Goal: Information Seeking & Learning: Find contact information

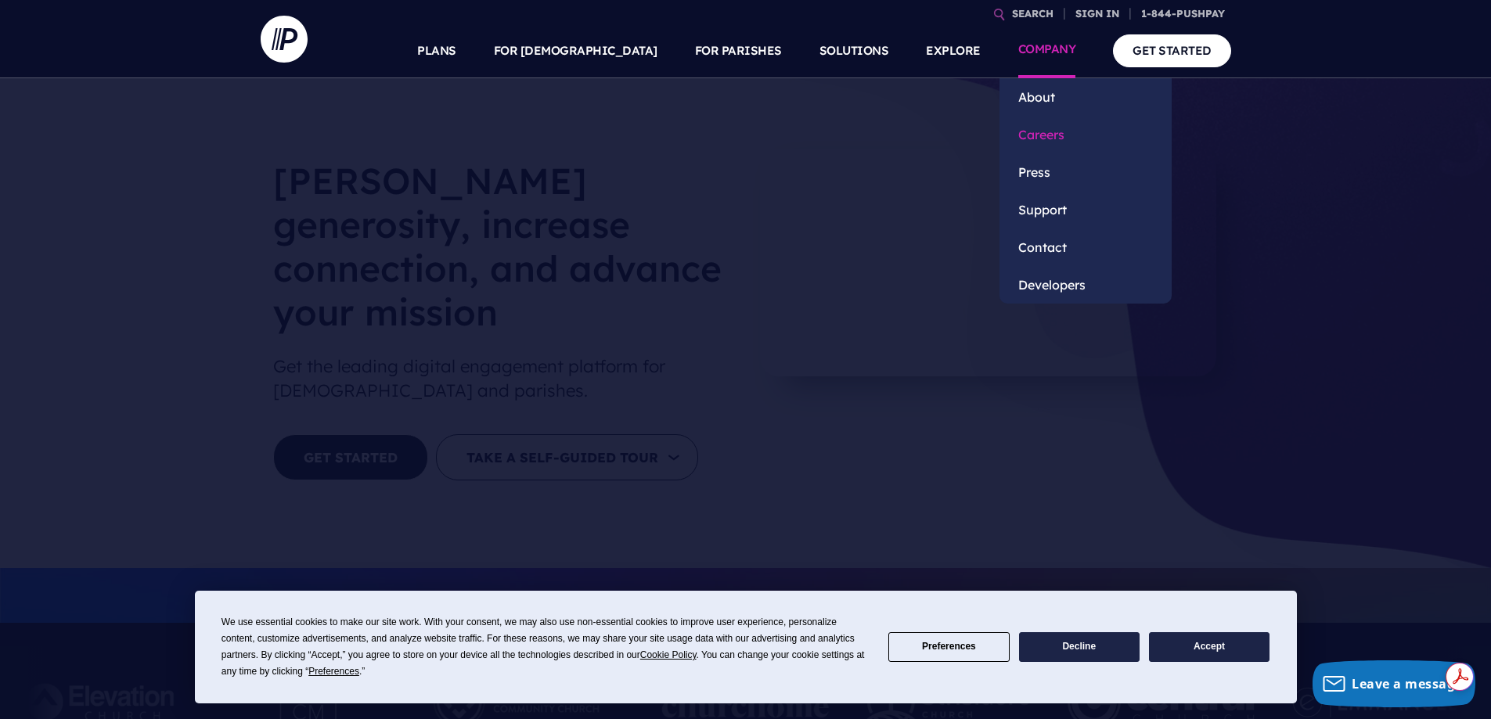
click at [1045, 131] on link "Careers" at bounding box center [1085, 135] width 172 height 38
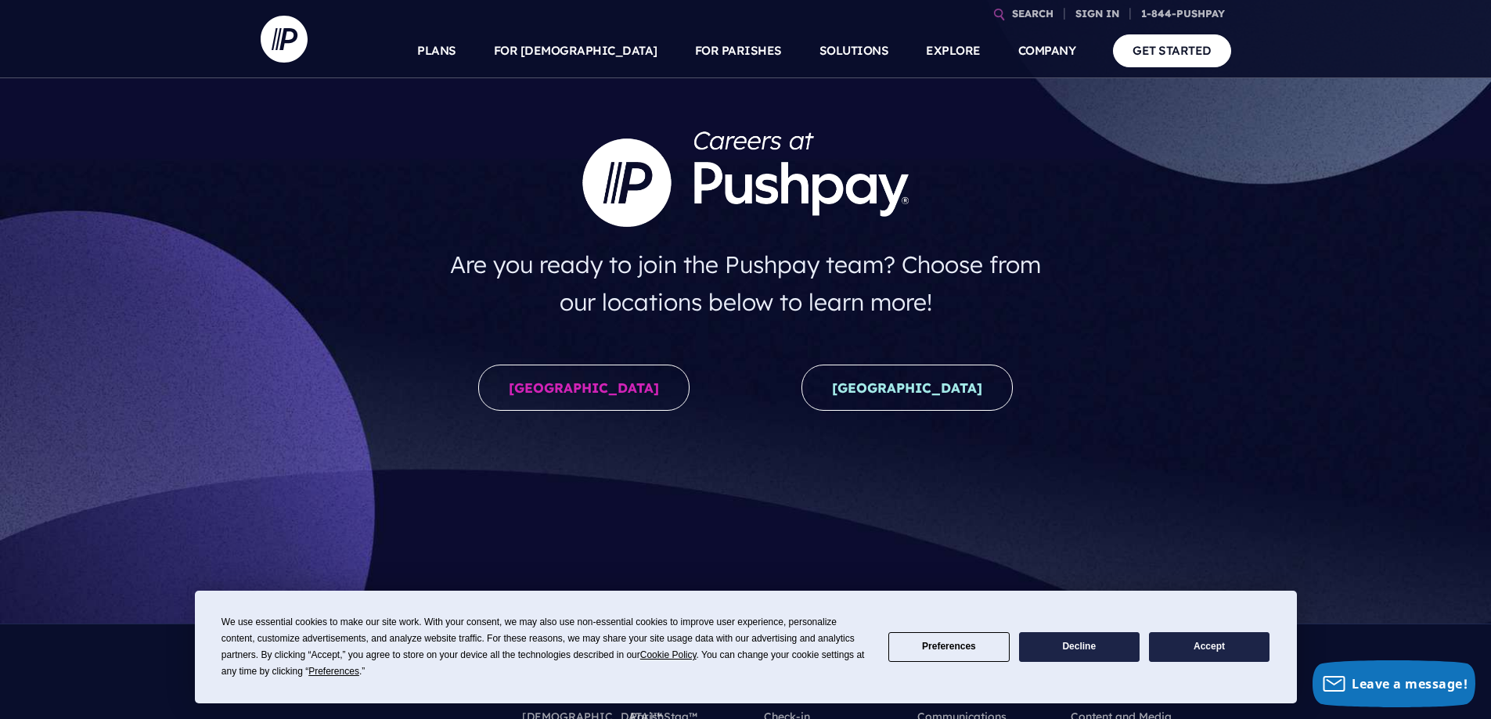
drag, startPoint x: 610, startPoint y: 392, endPoint x: 918, endPoint y: 555, distance: 348.6
click at [610, 391] on link "United States" at bounding box center [583, 388] width 211 height 46
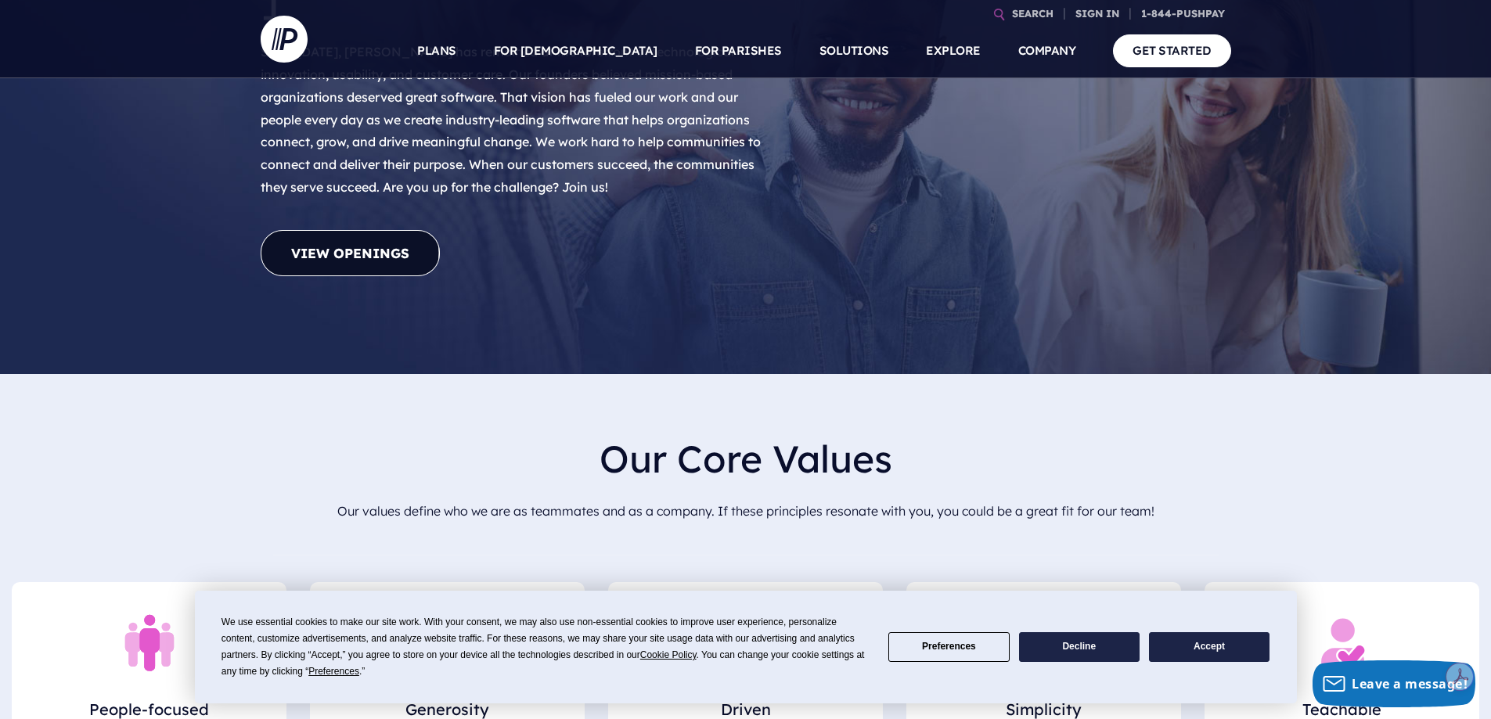
click at [369, 230] on link "View Openings" at bounding box center [350, 253] width 179 height 46
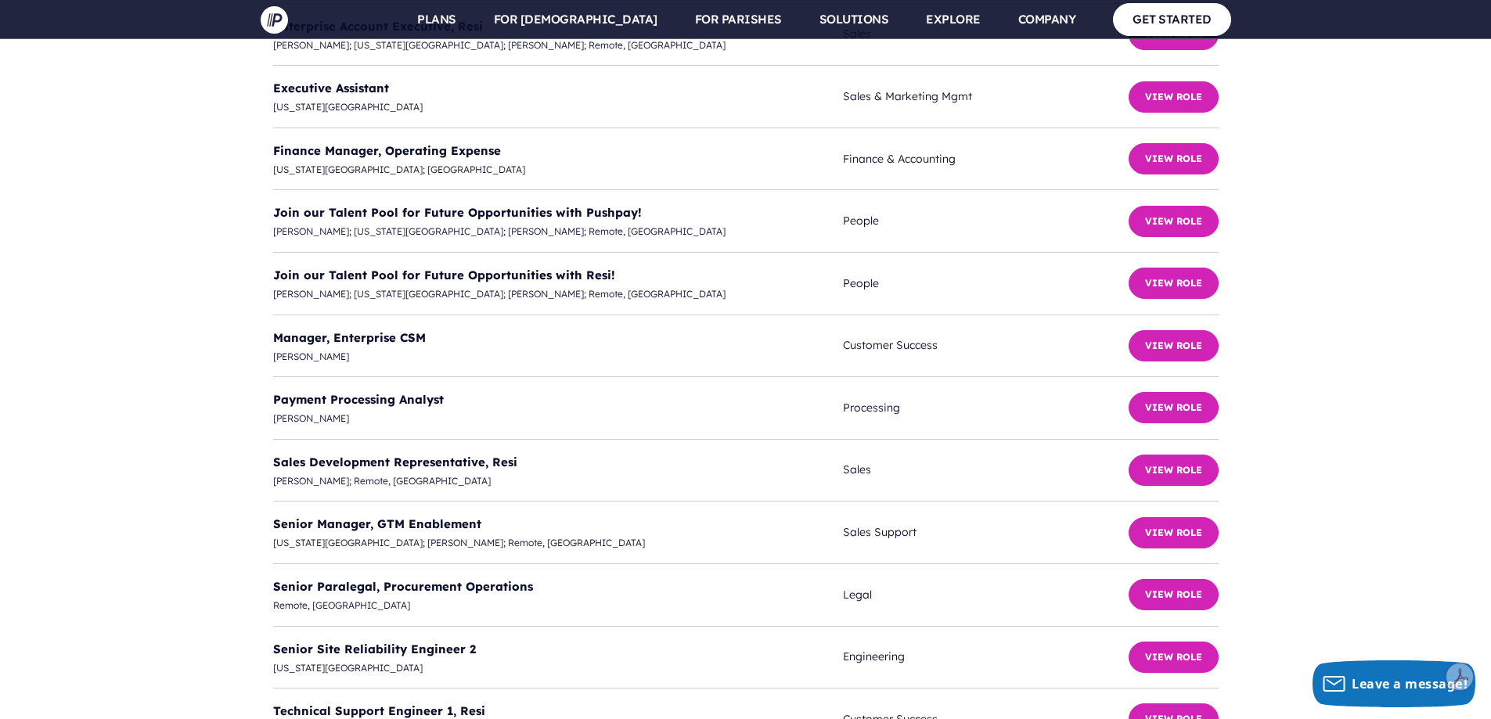
scroll to position [4351, 0]
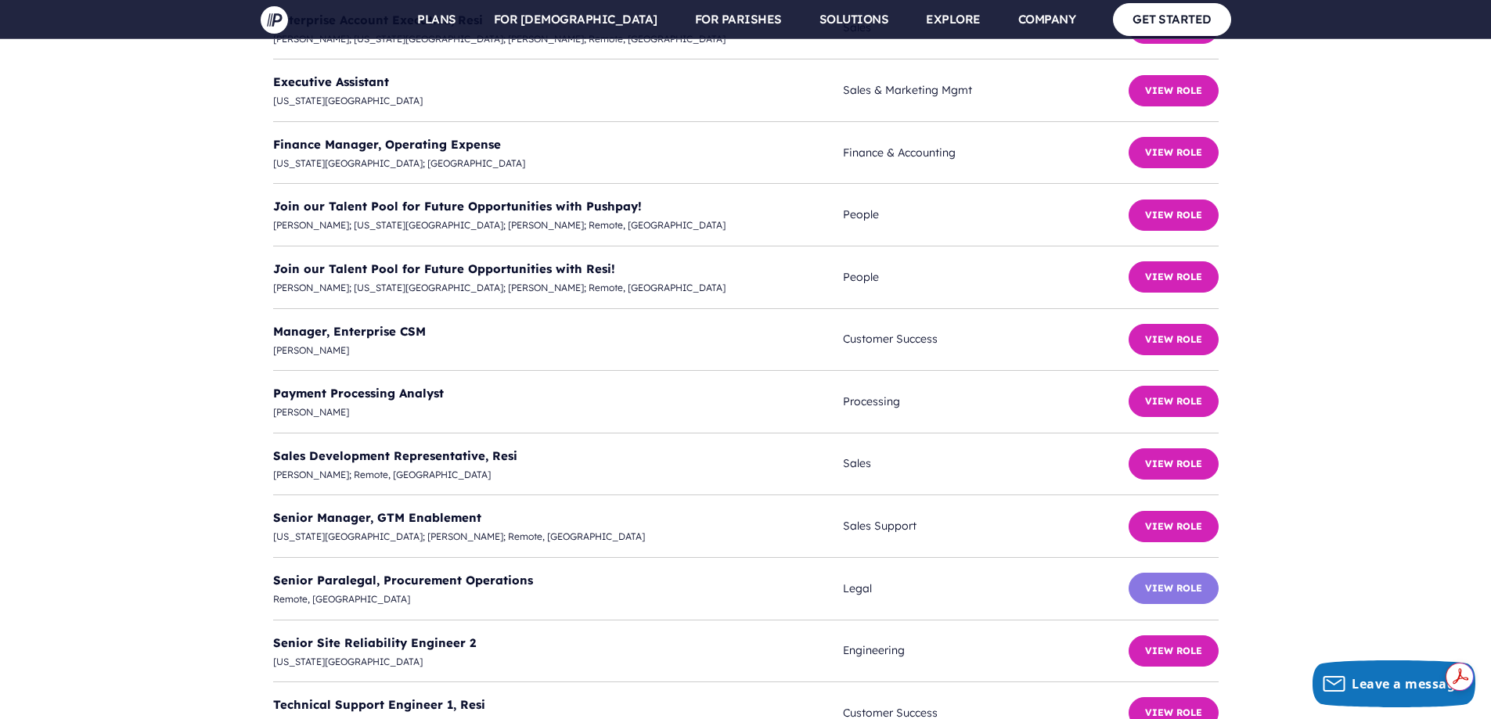
click at [1182, 573] on button "View Role" at bounding box center [1173, 588] width 90 height 31
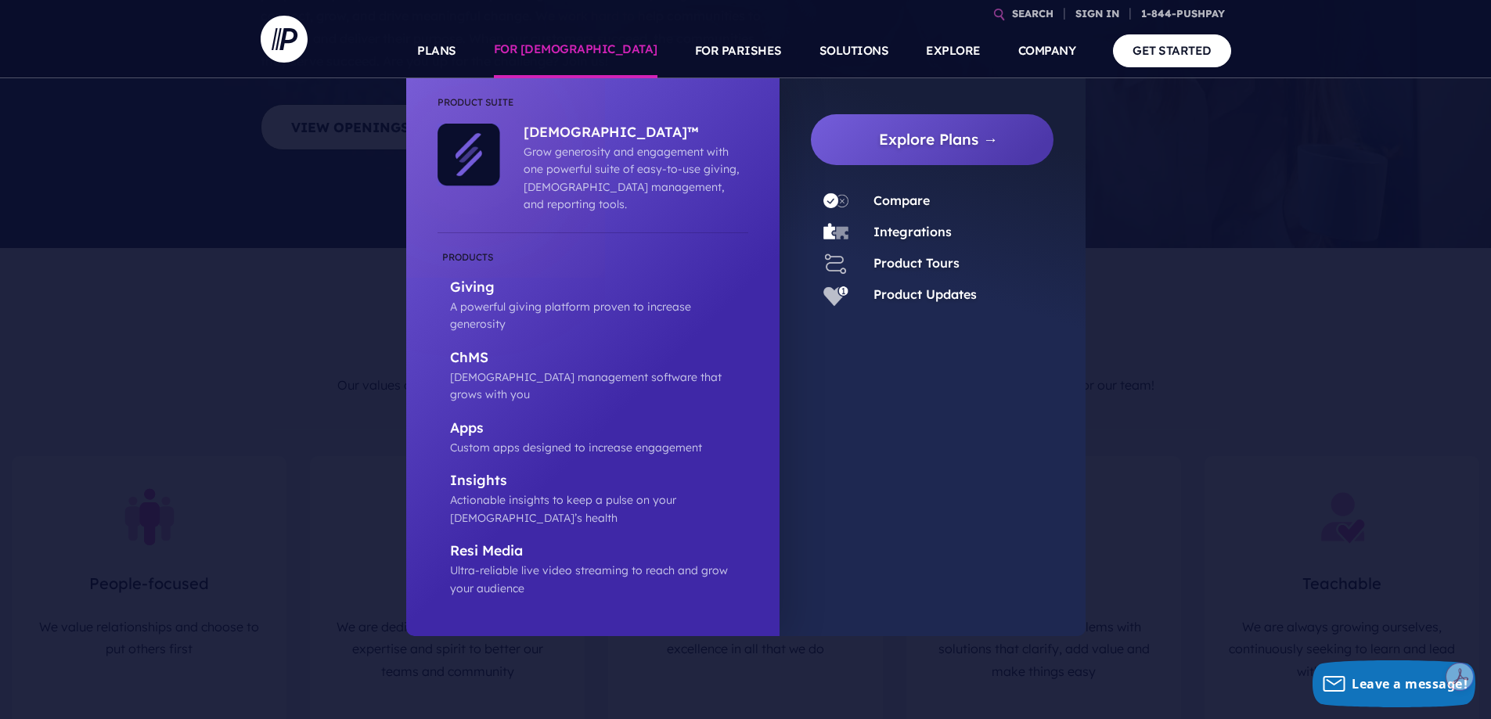
scroll to position [0, 0]
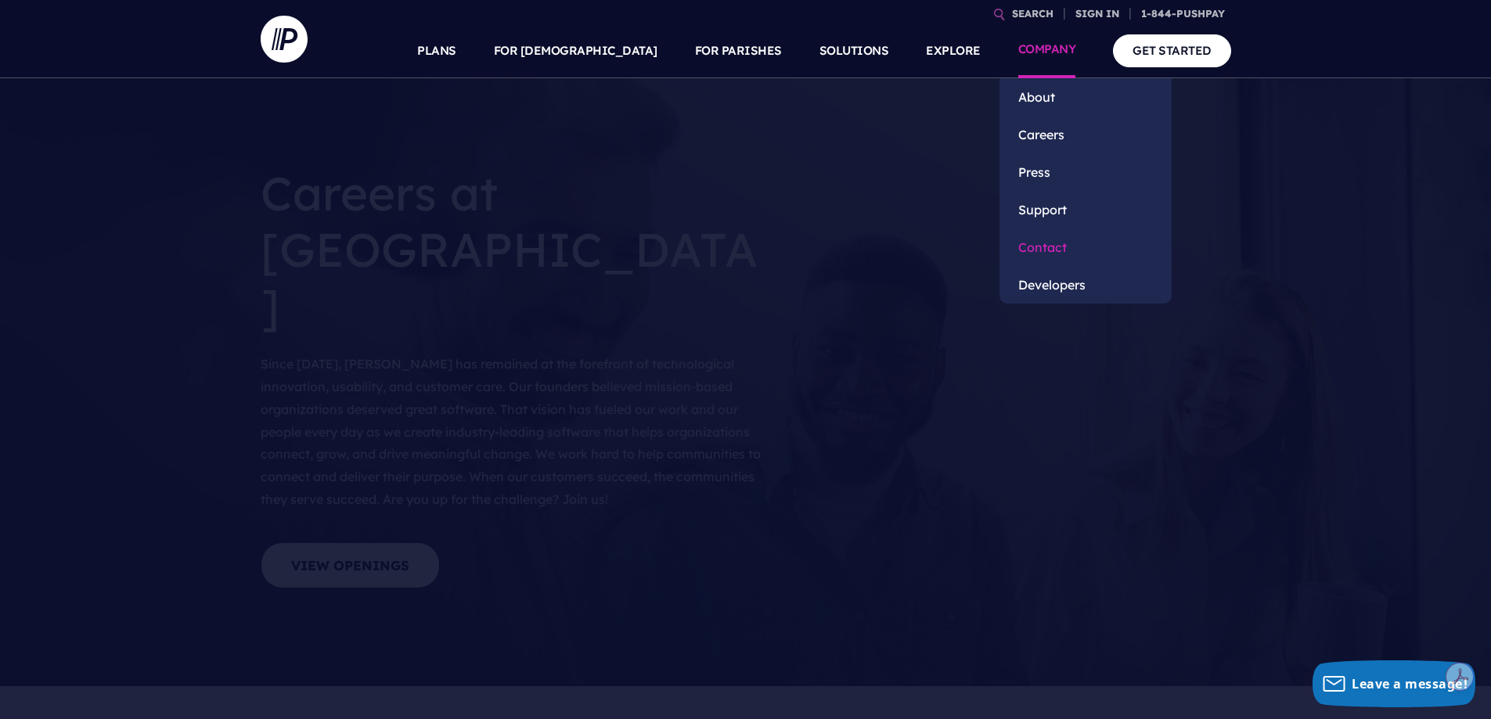
click at [1048, 247] on link "Contact" at bounding box center [1085, 248] width 172 height 38
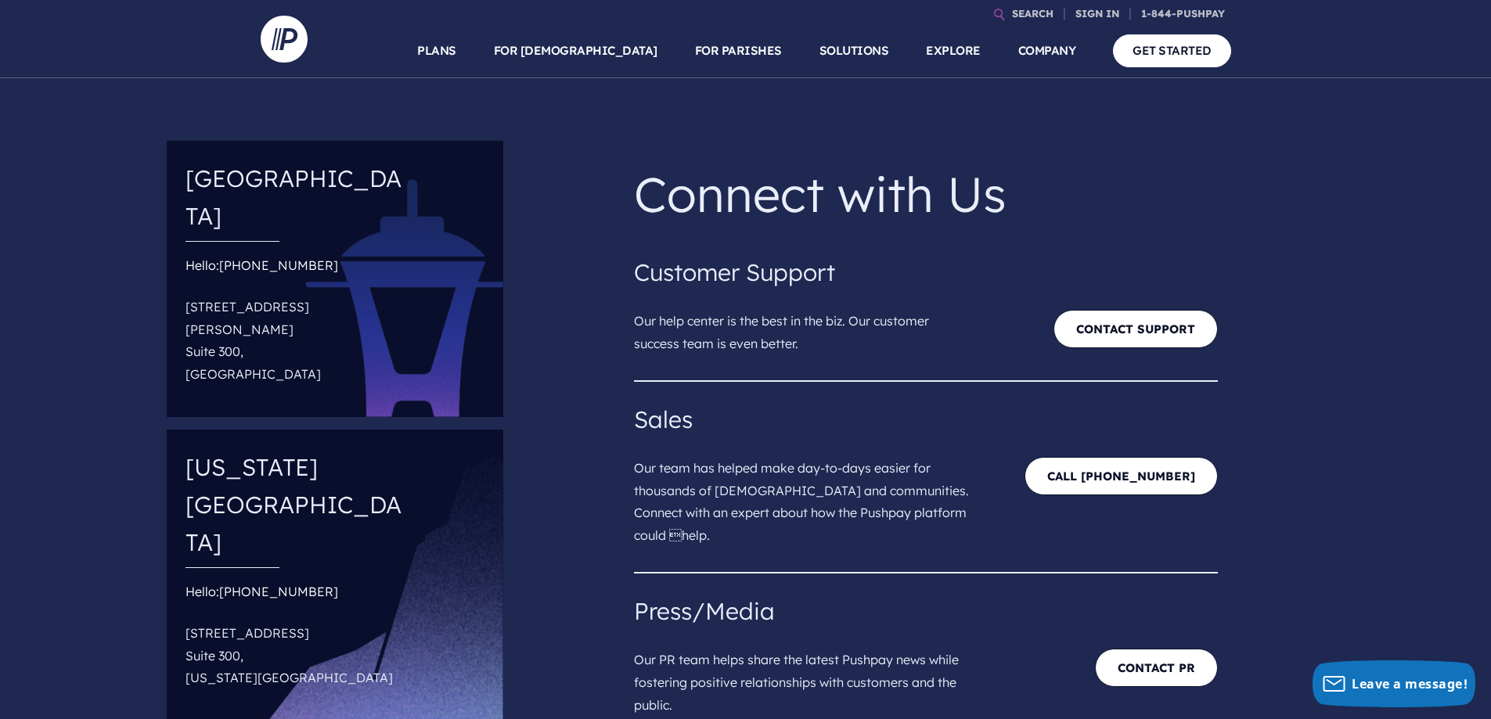
drag, startPoint x: 188, startPoint y: 269, endPoint x: 325, endPoint y: 309, distance: 142.6
click at [325, 309] on div "Seattle Hello: (844) 787-4729 18300 Redmond Way Suite 300, Redmond, WA 98052" at bounding box center [335, 279] width 336 height 276
copy p "18300 Redmond Way Suite 300, Redmond, WA 98052"
